Goal: Task Accomplishment & Management: Use online tool/utility

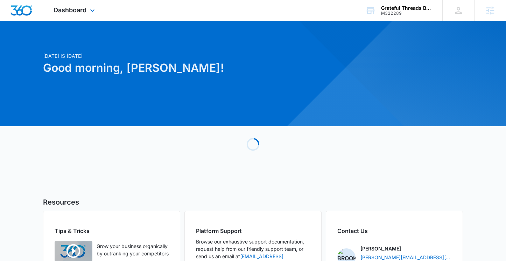
click at [87, 12] on div "Dashboard Apps Reputation Forms CRM Email Social Content Ads Intelligence Files…" at bounding box center [75, 10] width 64 height 21
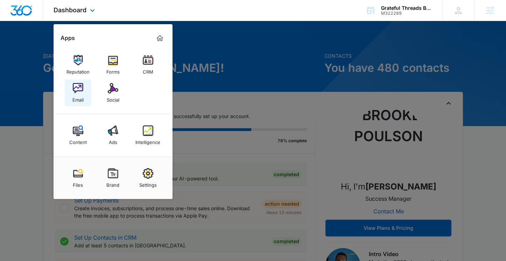
click at [80, 88] on img at bounding box center [78, 88] width 11 height 11
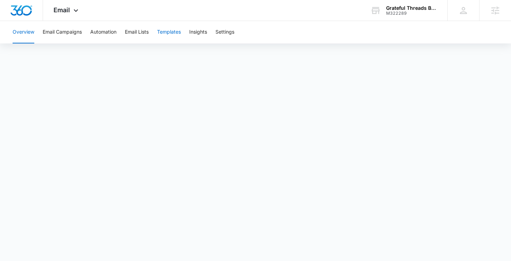
click at [163, 36] on button "Templates" at bounding box center [169, 32] width 24 height 22
click at [112, 33] on button "Automation" at bounding box center [103, 32] width 26 height 22
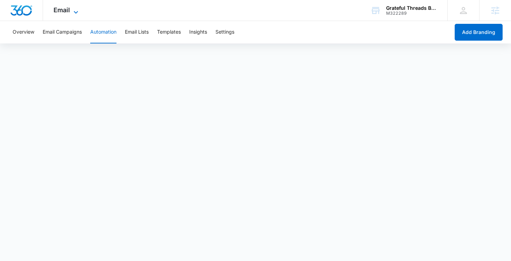
click at [72, 8] on icon at bounding box center [76, 12] width 8 height 8
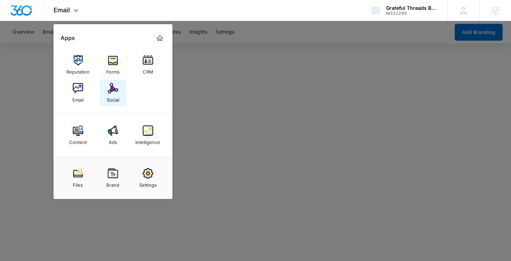
click at [117, 95] on div "Social" at bounding box center [113, 97] width 13 height 9
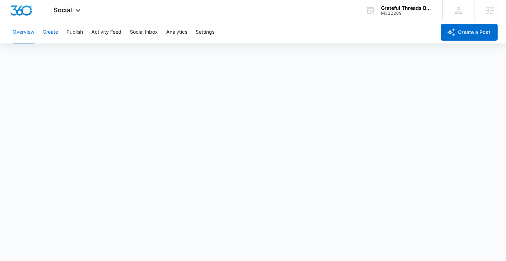
click at [49, 29] on button "Create" at bounding box center [50, 32] width 15 height 22
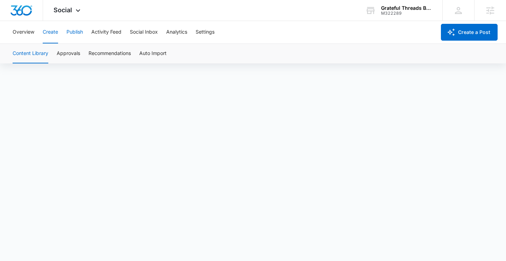
click at [75, 33] on button "Publish" at bounding box center [75, 32] width 16 height 22
click at [51, 33] on button "Create" at bounding box center [50, 32] width 15 height 22
